Goal: Check status: Check status

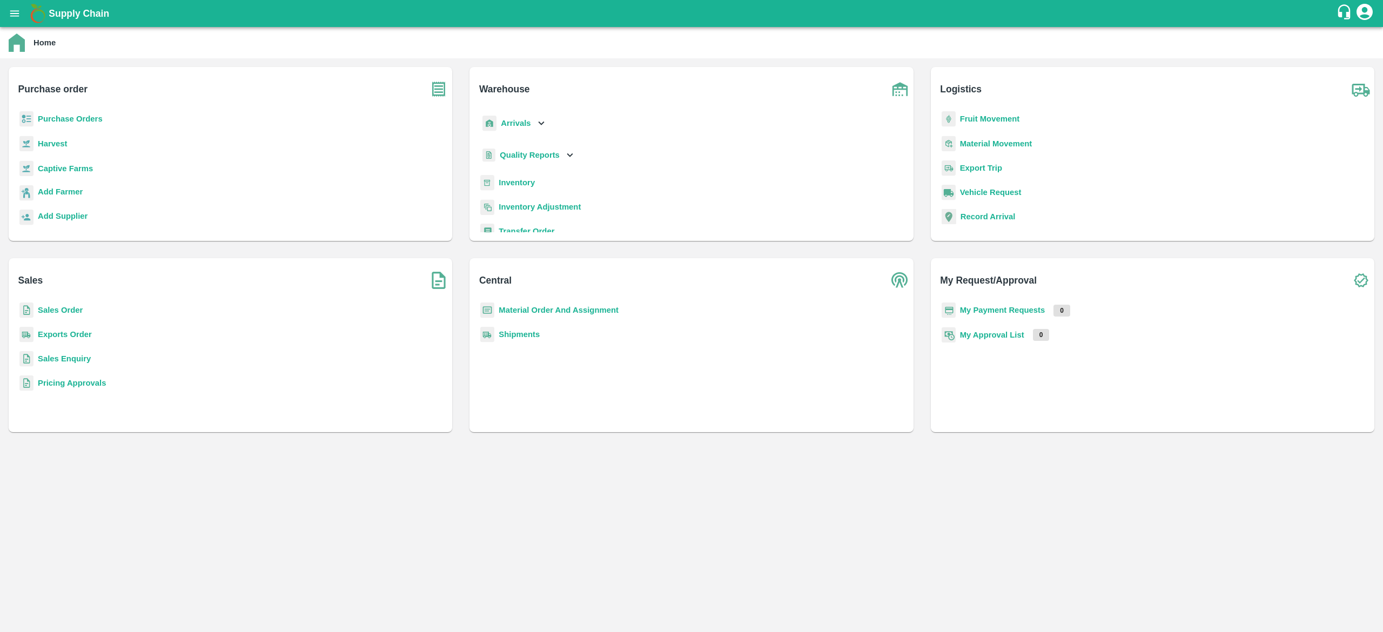
click at [87, 116] on b "Purchase Orders" at bounding box center [70, 119] width 65 height 9
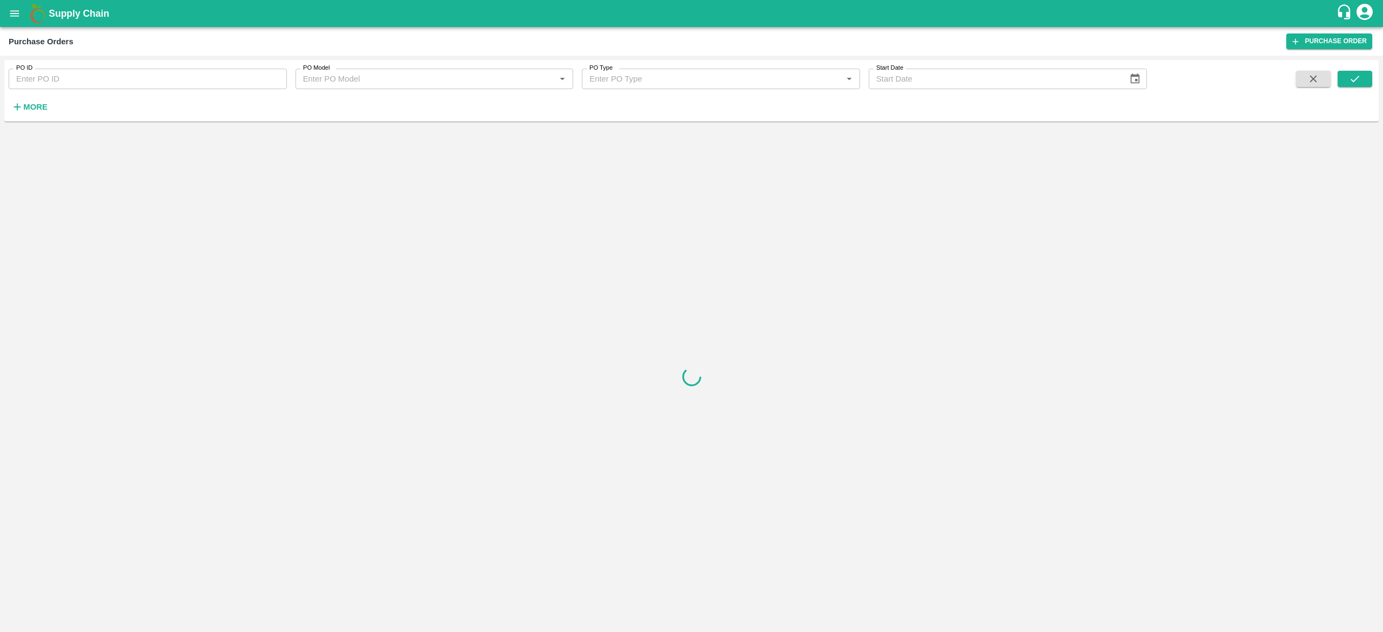
click at [227, 79] on input "PO ID" at bounding box center [148, 79] width 278 height 21
type input "91355"
click at [1355, 73] on icon "submit" at bounding box center [1355, 79] width 12 height 12
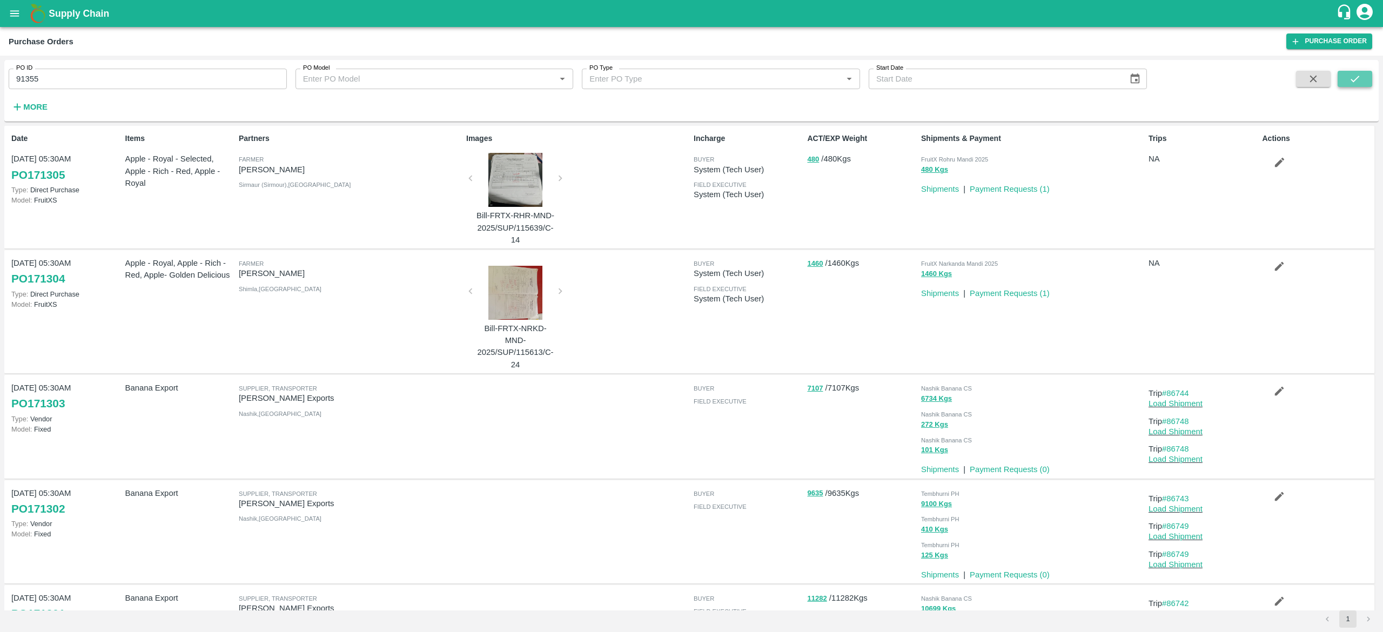
click at [1367, 79] on button "submit" at bounding box center [1355, 79] width 35 height 16
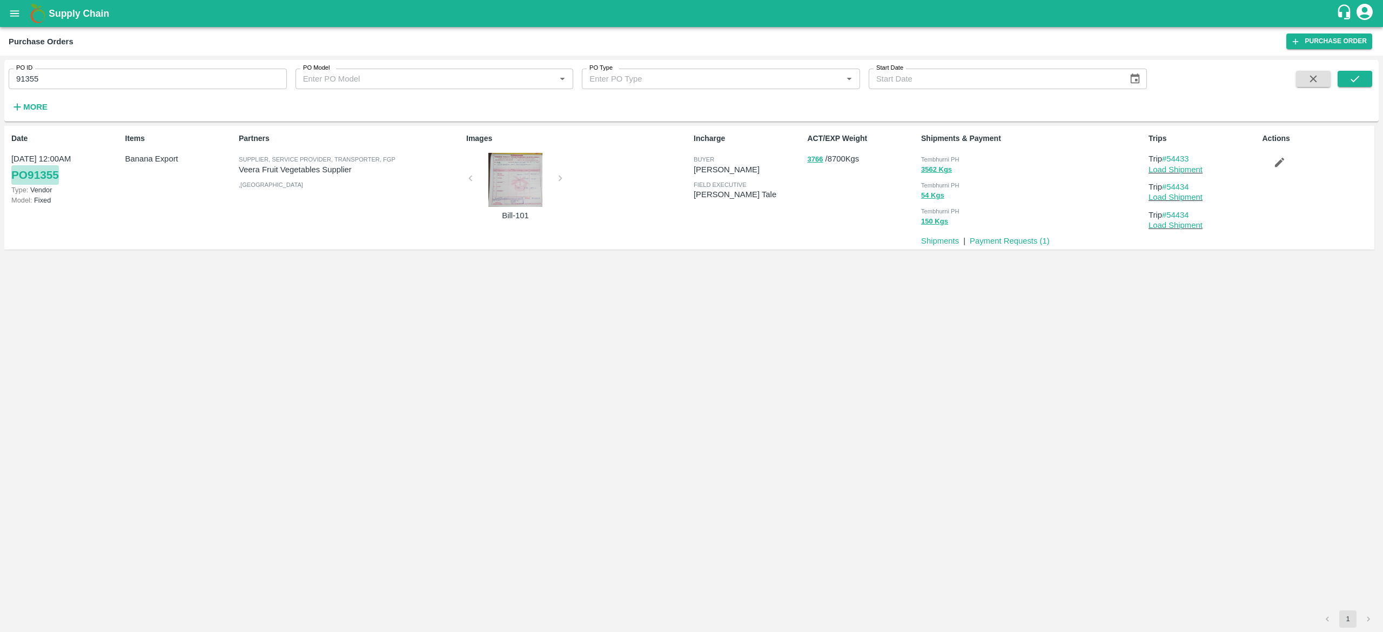
click at [41, 175] on link "PO 91355" at bounding box center [35, 174] width 48 height 19
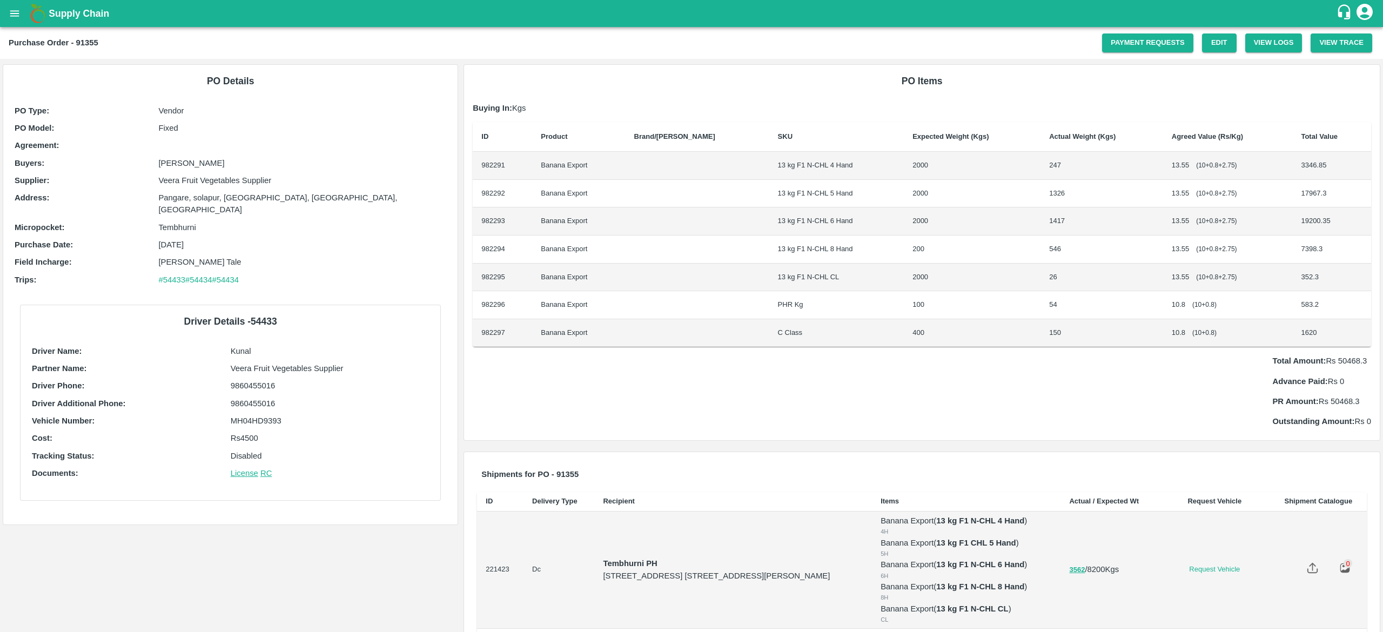
click at [89, 40] on b "Purchase Order - 91355" at bounding box center [54, 42] width 90 height 9
click at [129, 46] on div "Purchase Order - 91355" at bounding box center [556, 43] width 1094 height 14
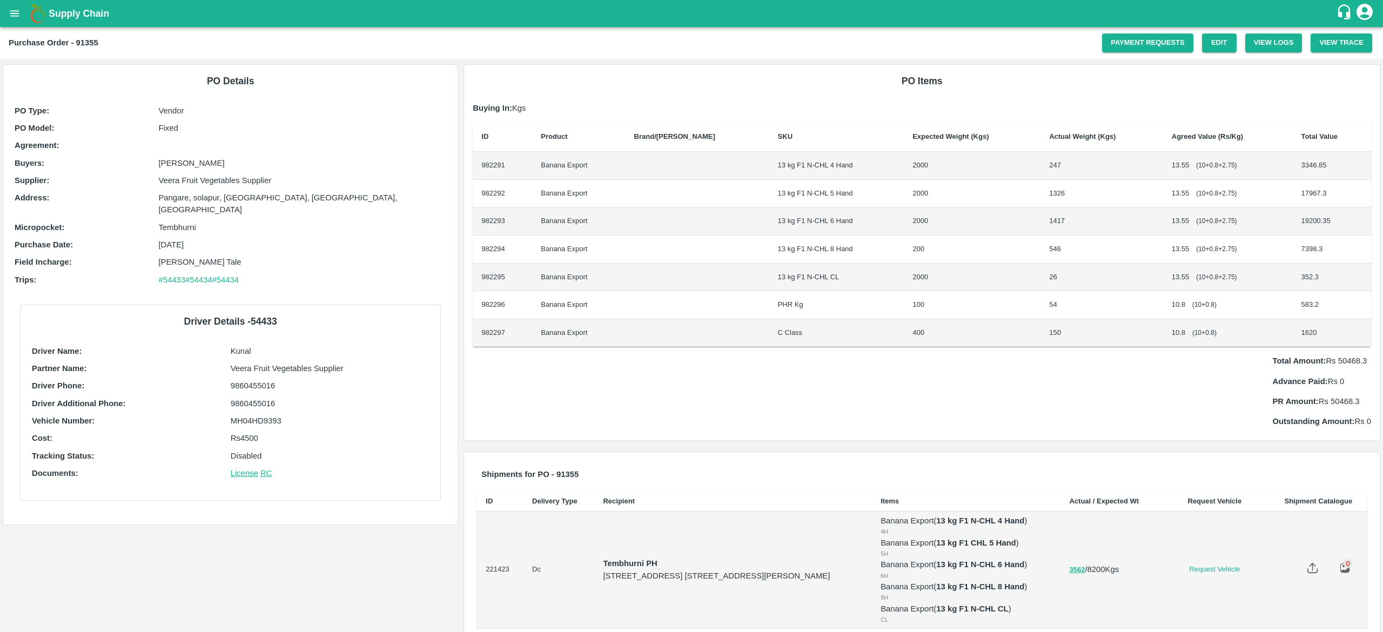
click at [88, 45] on b "Purchase Order - 91355" at bounding box center [54, 42] width 90 height 9
copy b "91355"
